Goal: Task Accomplishment & Management: Complete application form

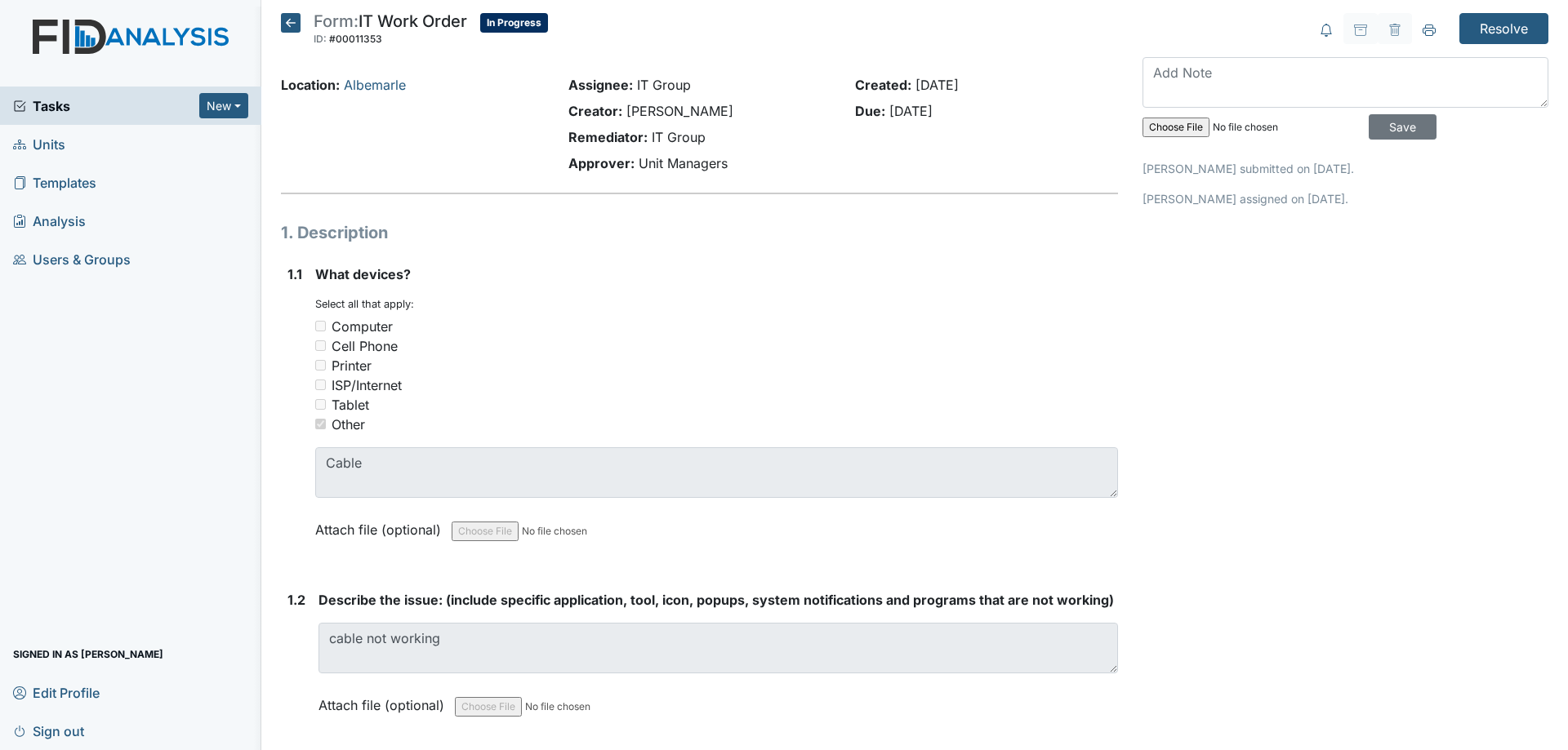
click at [295, 23] on icon at bounding box center [290, 22] width 19 height 19
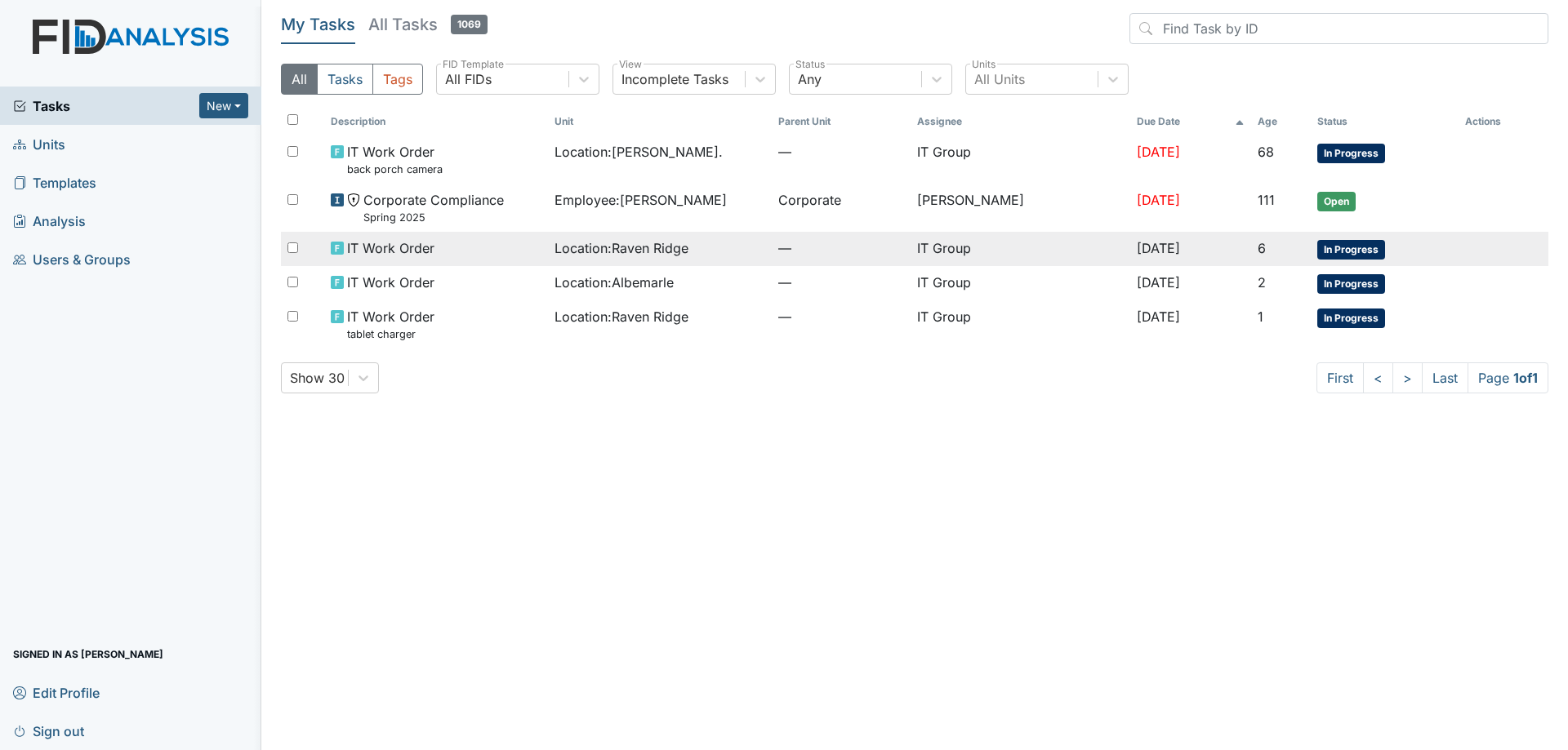
click at [1220, 246] on td "[DATE]" at bounding box center [1191, 249] width 121 height 34
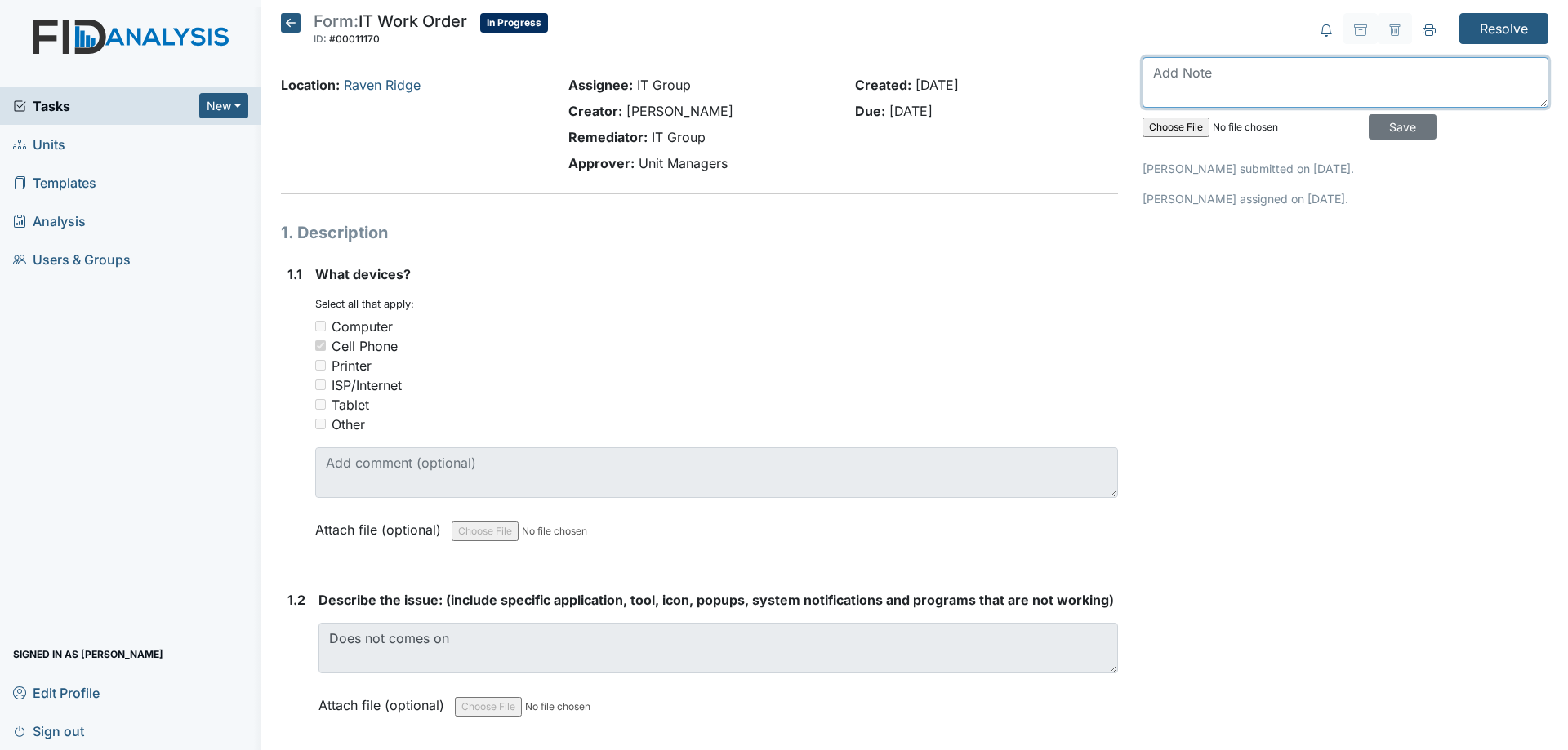
click at [1245, 90] on textarea at bounding box center [1344, 82] width 406 height 50
type textarea "S"
type textarea "C"
type textarea "V"
type textarea "Van phone is the one at fault. Van phone was on before we got to look at it."
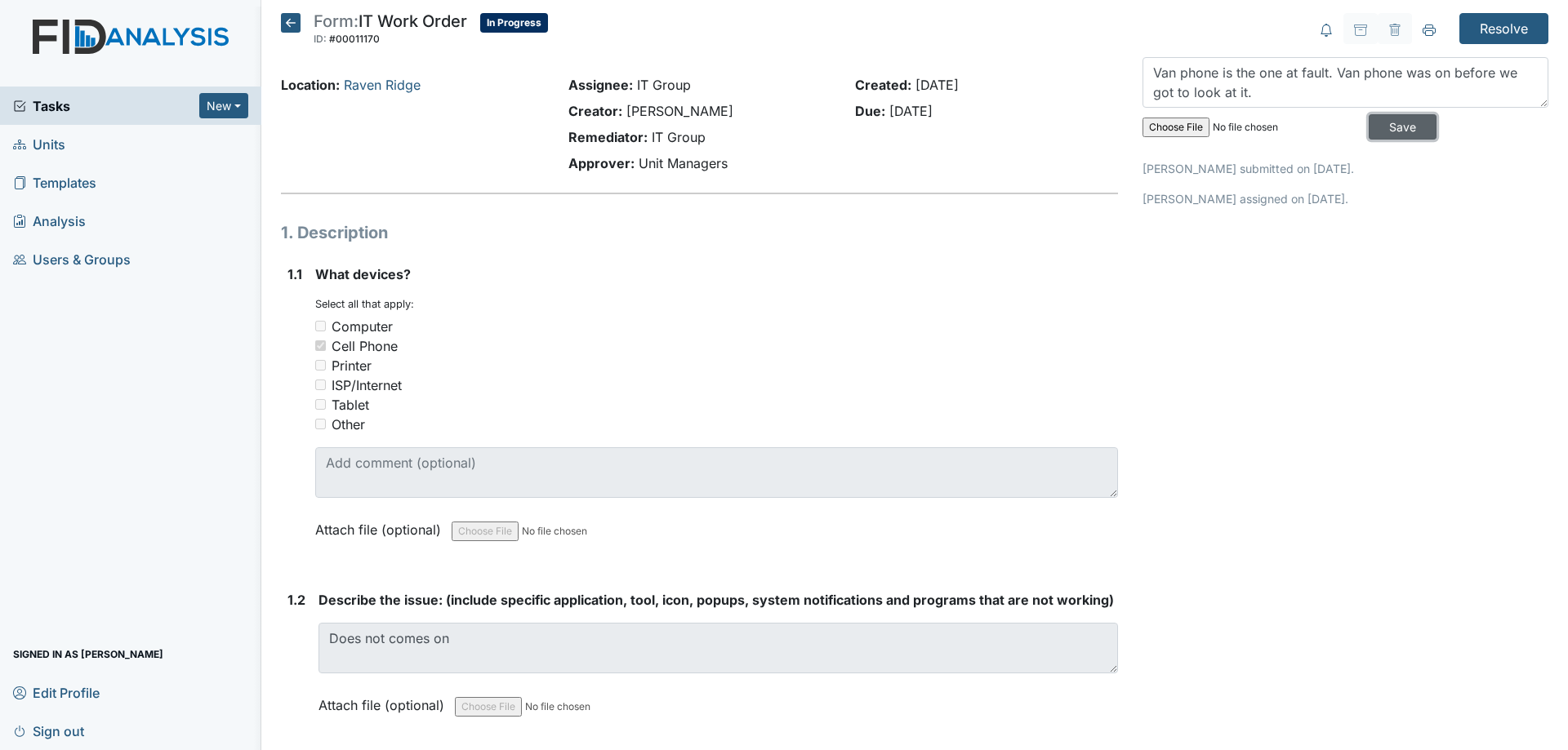
click at [1381, 129] on input "Save" at bounding box center [1402, 127] width 68 height 25
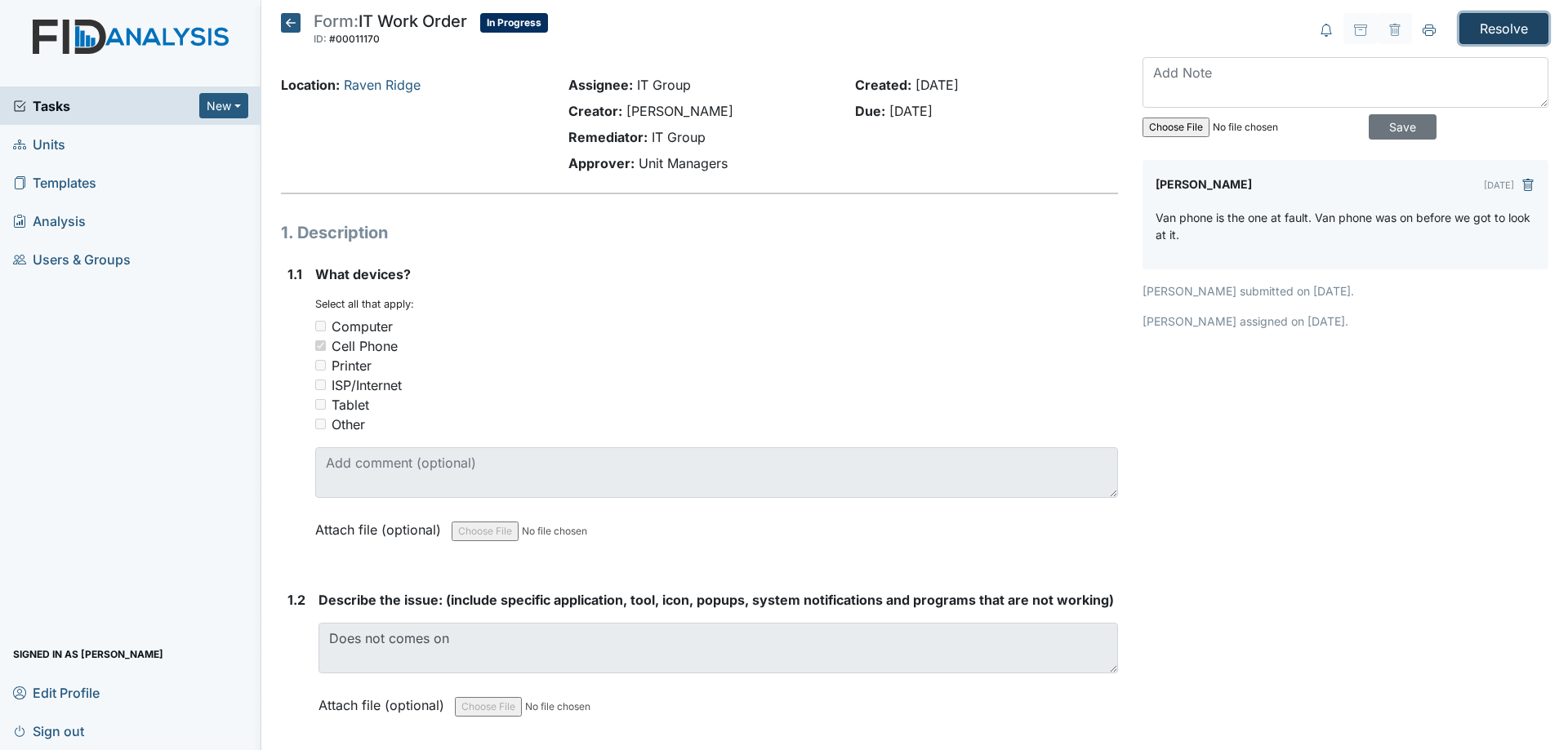
click at [1502, 15] on input "Resolve" at bounding box center [1504, 28] width 89 height 31
